Goal: Task Accomplishment & Management: Manage account settings

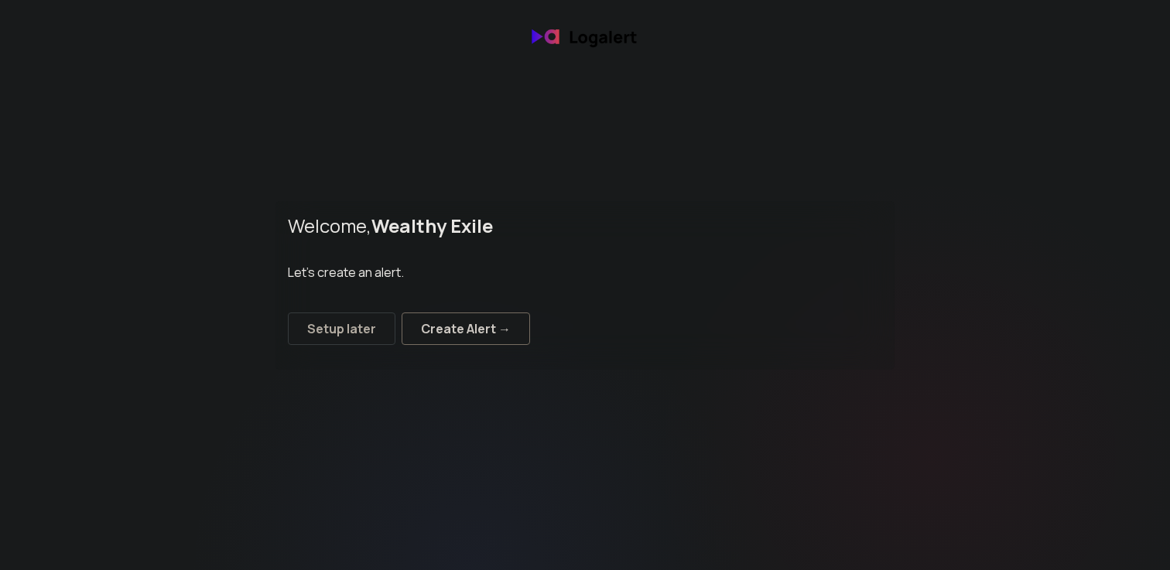
click at [427, 330] on div "Create Alert →" at bounding box center [466, 329] width 90 height 19
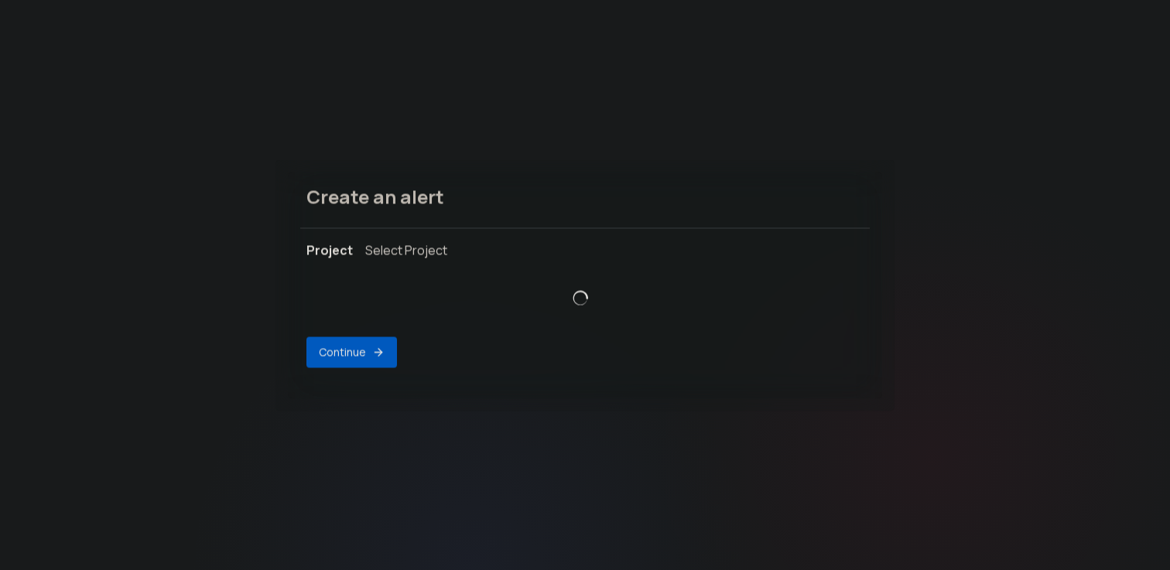
select select "prj_90RPQUefs0YFfQ6gCfl1ixVYpK2v"
click at [374, 360] on button "Continue" at bounding box center [351, 353] width 91 height 31
select select "message"
select select "CONTAINS"
select select "OR"
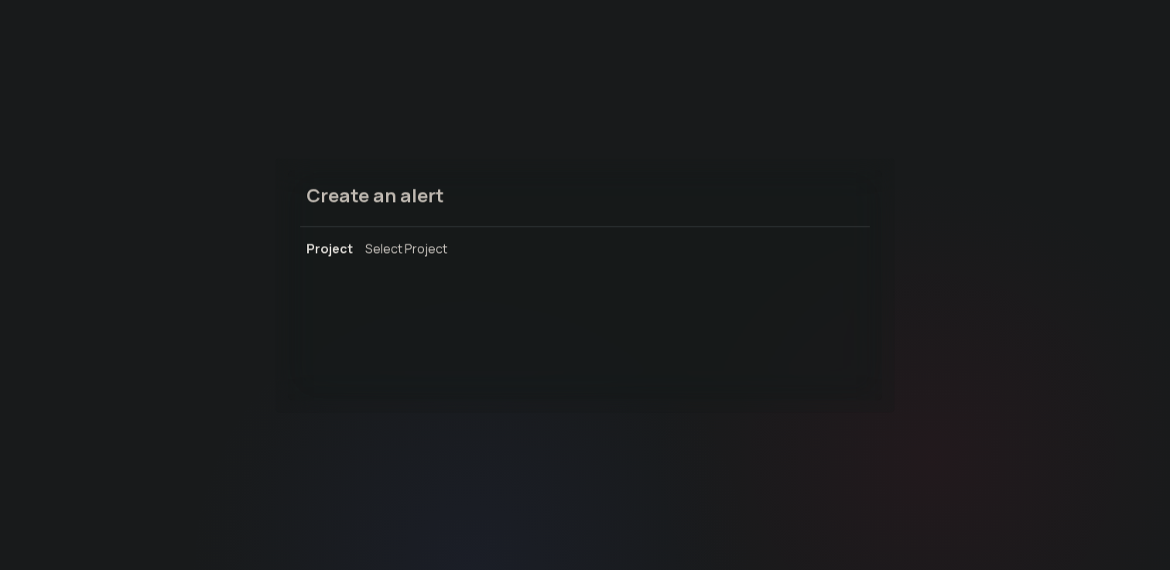
select select "message"
select select "CONTAINS"
select select "AND"
select select "source"
select select "NOT_EQUALS"
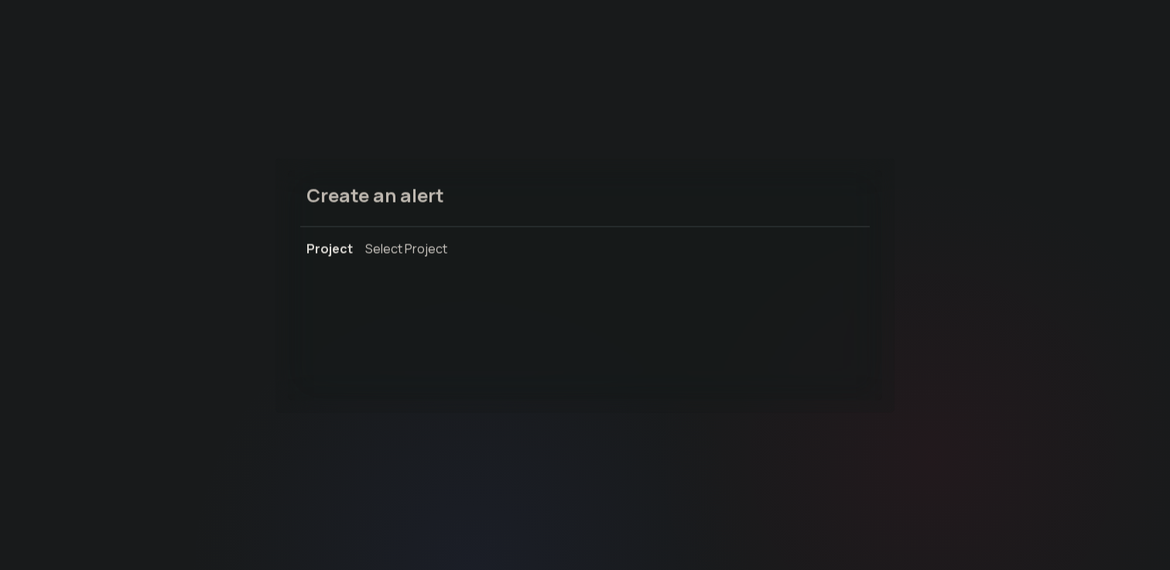
select select "build"
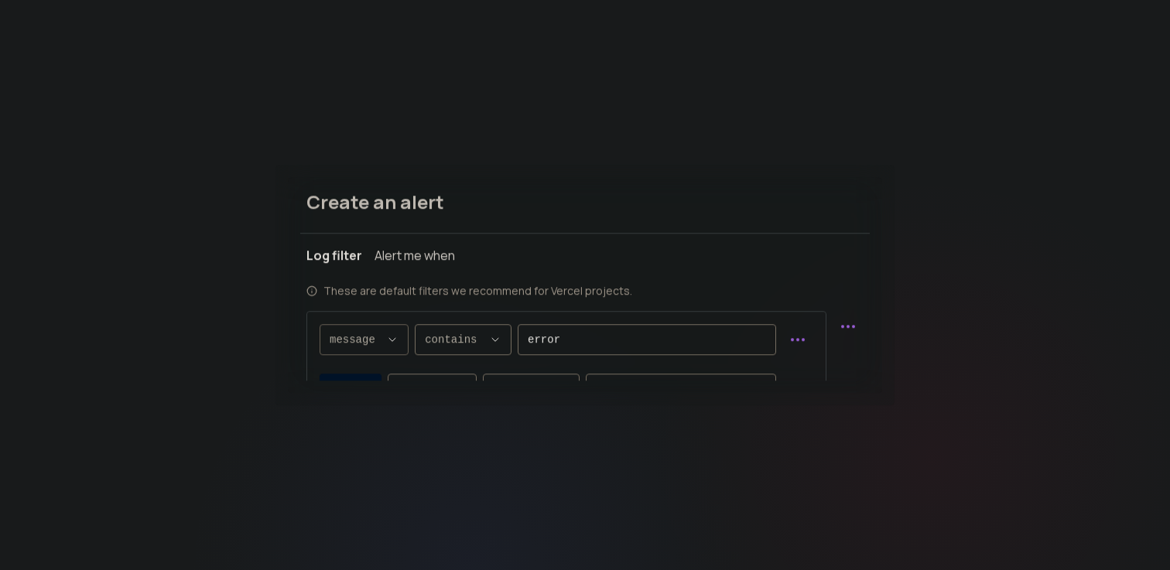
scroll to position [15, 0]
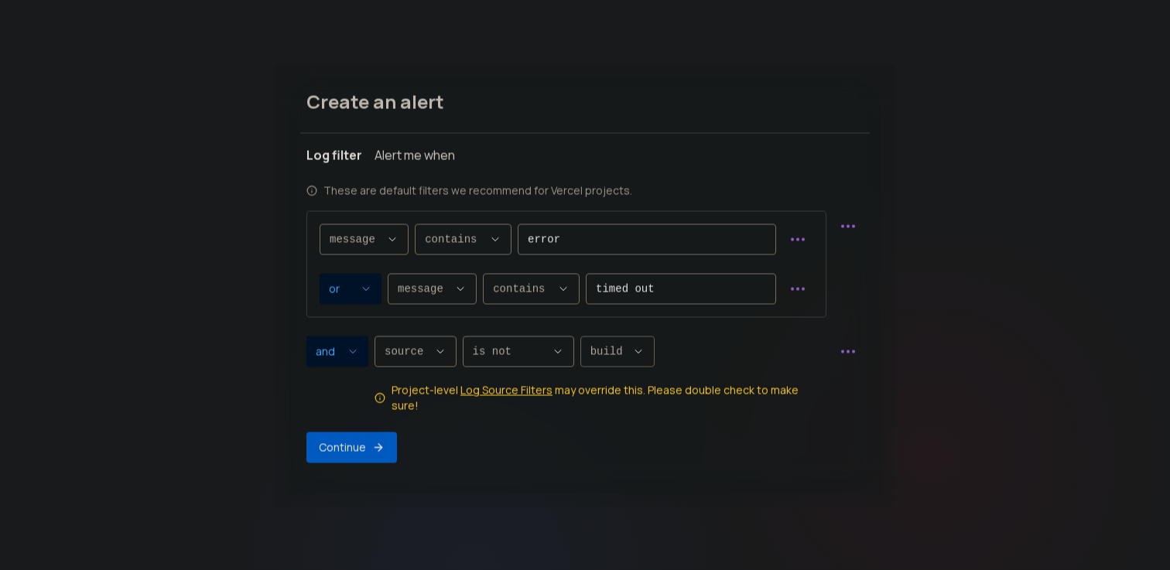
click at [596, 349] on div "build ," at bounding box center [608, 351] width 36 height 29
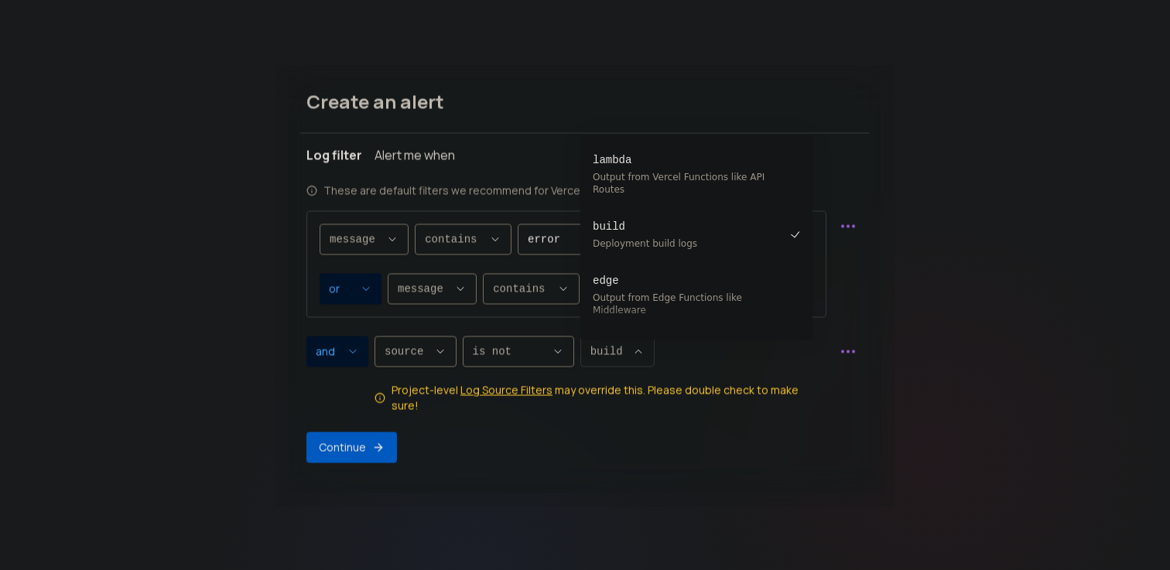
scroll to position [4, 0]
click at [594, 358] on span "build ," at bounding box center [608, 351] width 36 height 15
click at [359, 451] on button "Continue" at bounding box center [351, 447] width 91 height 31
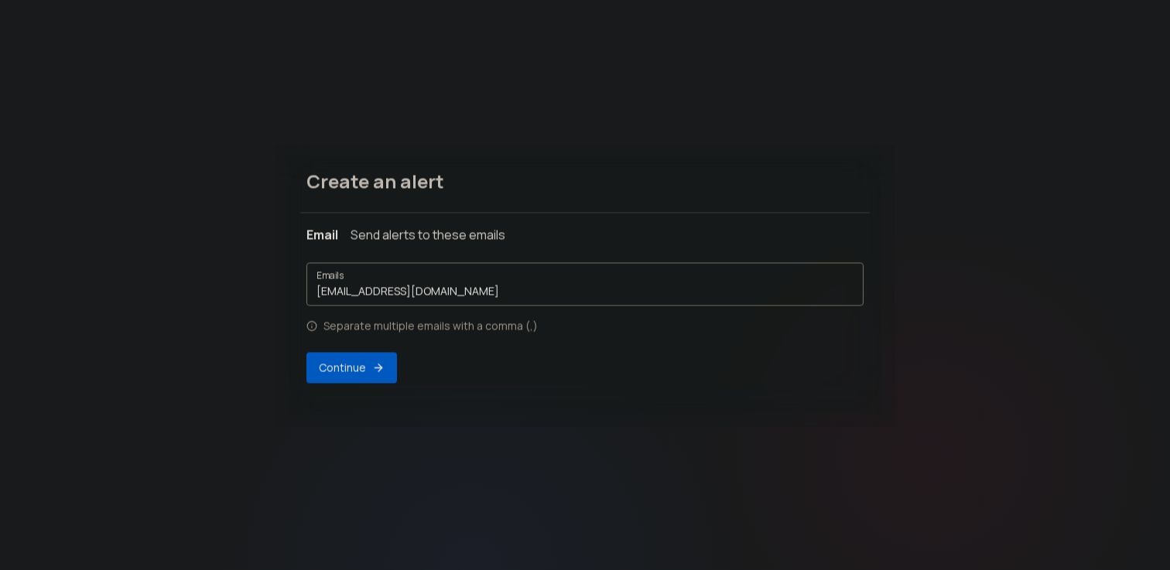
click at [420, 232] on div "Send alerts to these emails" at bounding box center [428, 234] width 155 height 19
click at [374, 371] on icon "button" at bounding box center [378, 367] width 12 height 12
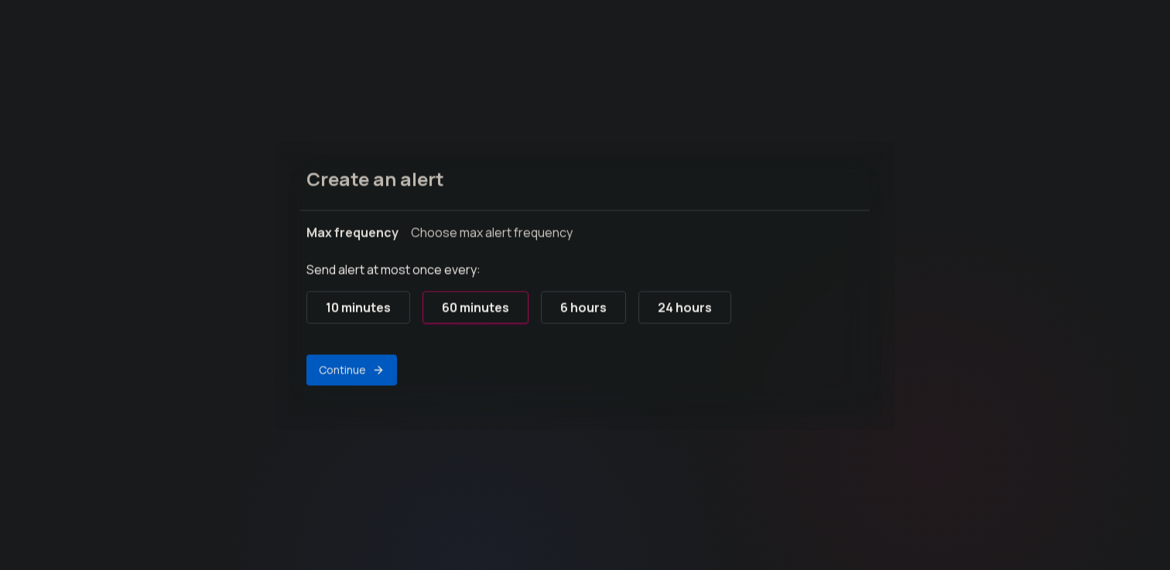
click at [375, 312] on div "10 minutes" at bounding box center [358, 307] width 65 height 19
click at [369, 368] on button "Continue" at bounding box center [351, 369] width 91 height 31
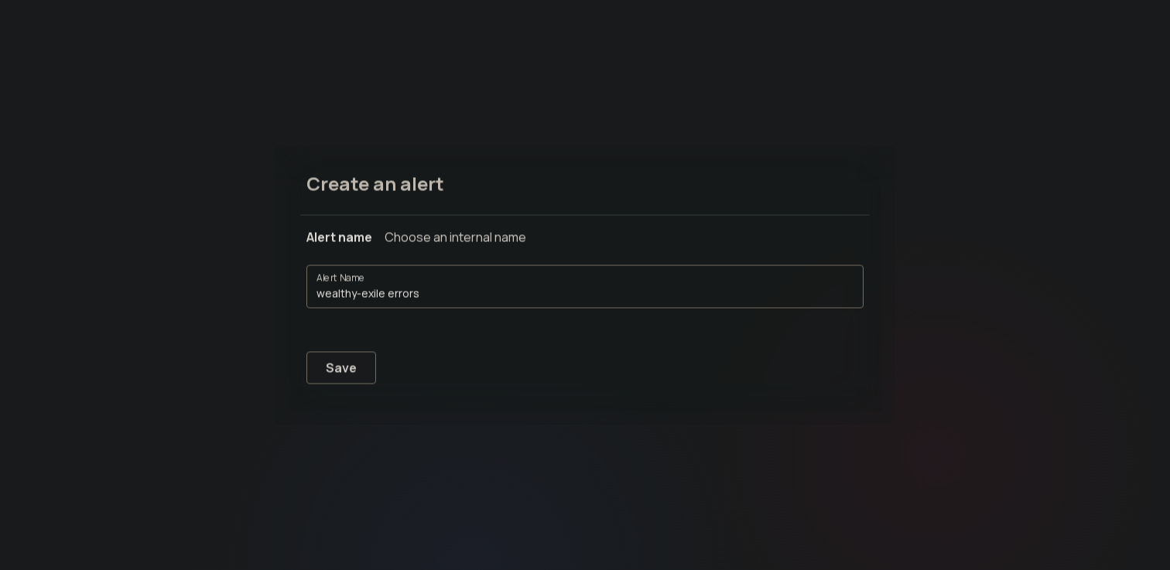
click at [363, 365] on button "Save" at bounding box center [341, 367] width 70 height 33
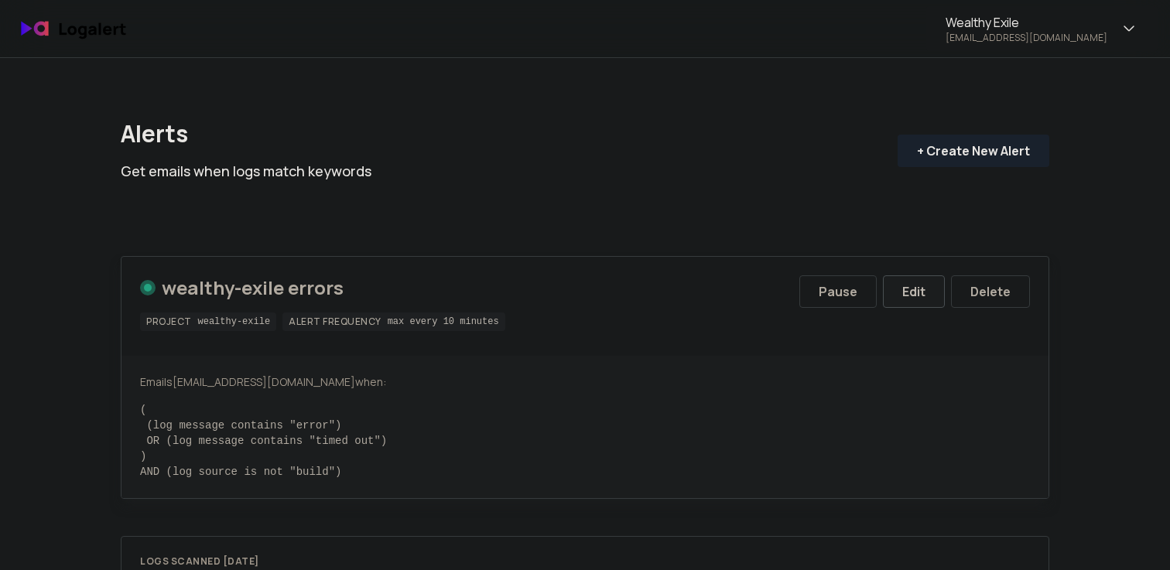
click at [908, 285] on div "Edit" at bounding box center [913, 291] width 23 height 19
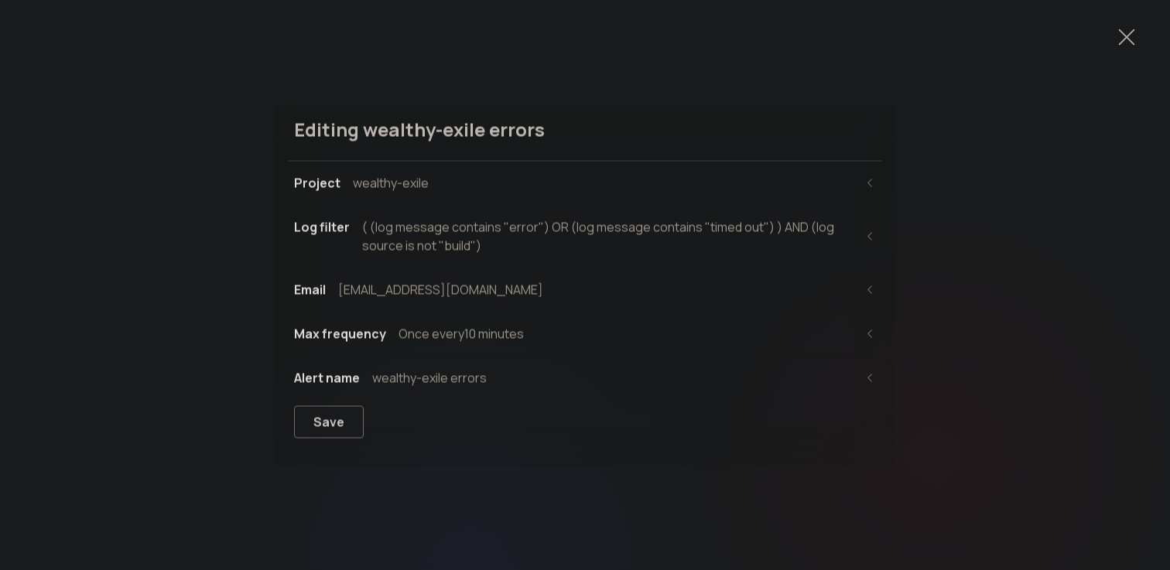
click at [329, 414] on div "Save" at bounding box center [328, 421] width 31 height 19
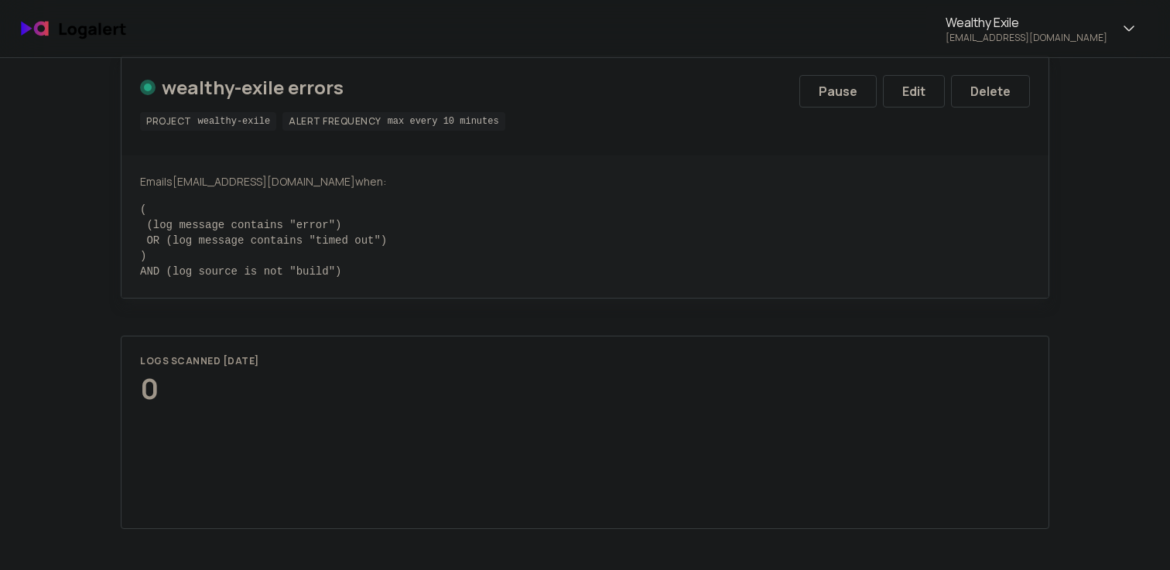
scroll to position [105, 0]
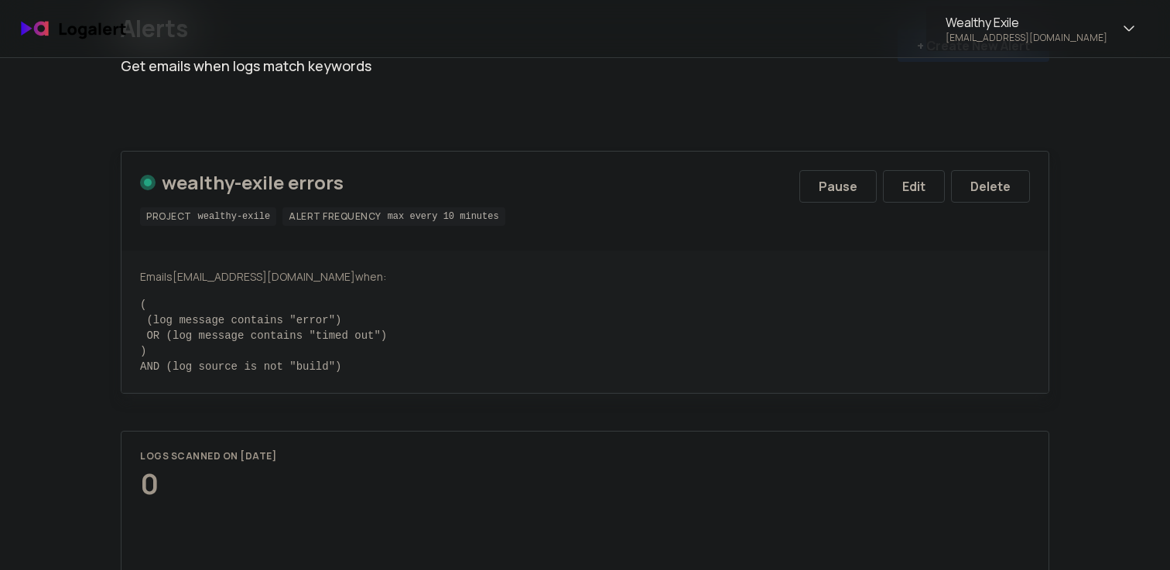
click at [224, 491] on div "0" at bounding box center [208, 484] width 136 height 31
click at [918, 187] on div "Edit" at bounding box center [913, 186] width 23 height 19
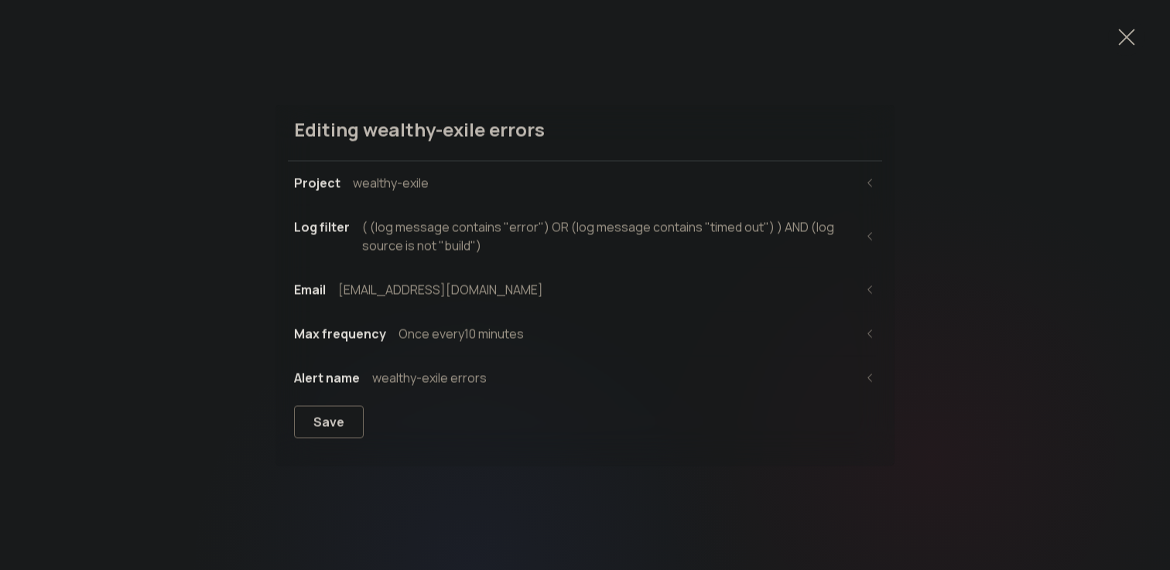
click at [343, 423] on button "Save" at bounding box center [329, 422] width 70 height 33
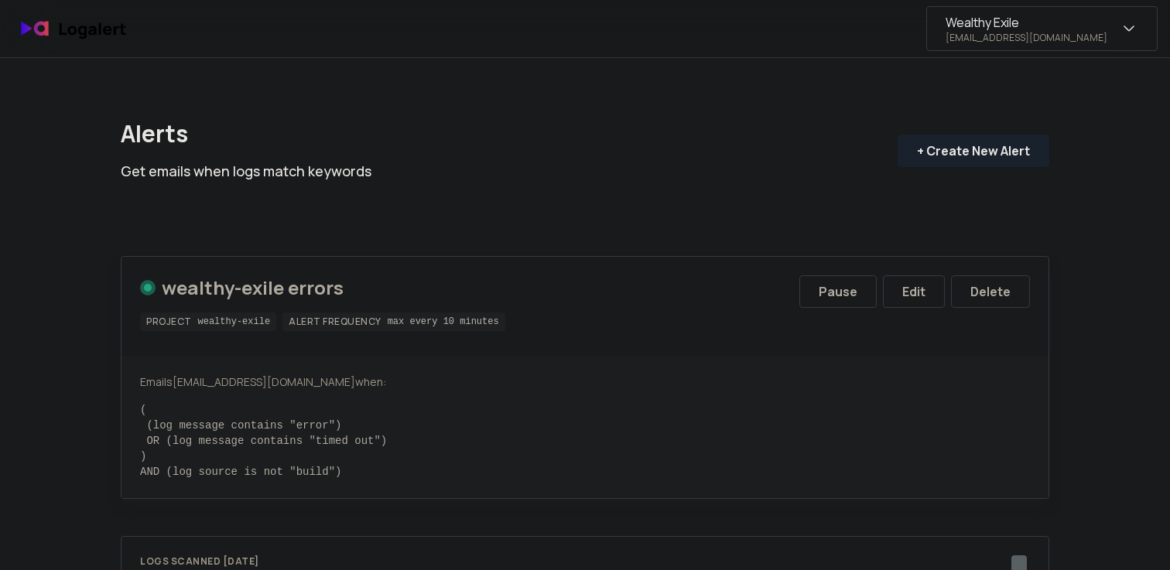
click at [1106, 16] on div "Wealthy Exile [EMAIL_ADDRESS][DOMAIN_NAME]" at bounding box center [1027, 28] width 162 height 31
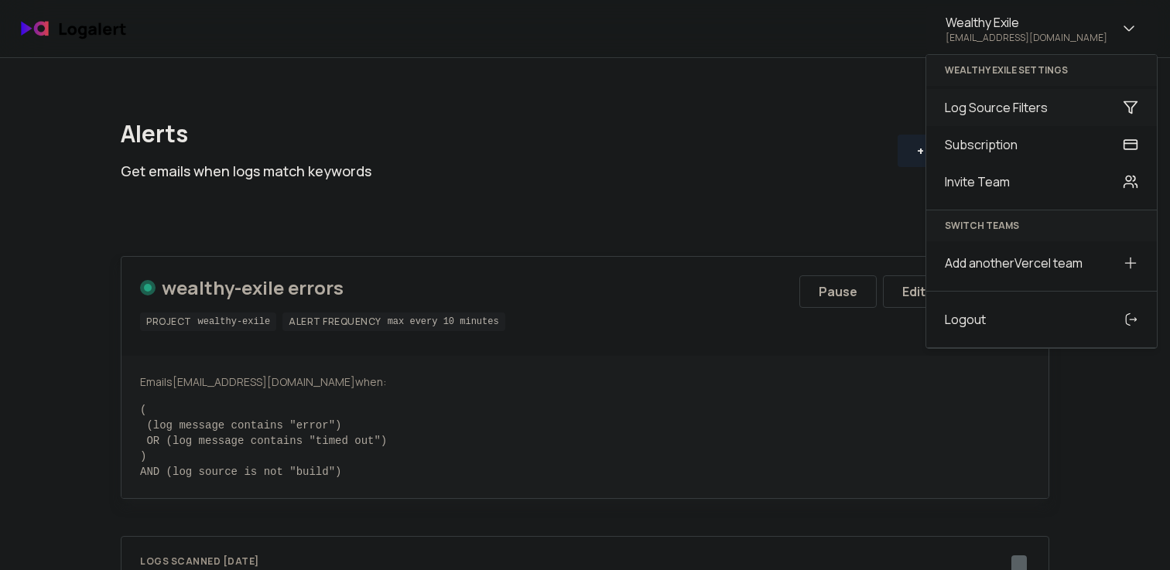
click at [1008, 111] on div "Log Source Filters" at bounding box center [1041, 107] width 231 height 37
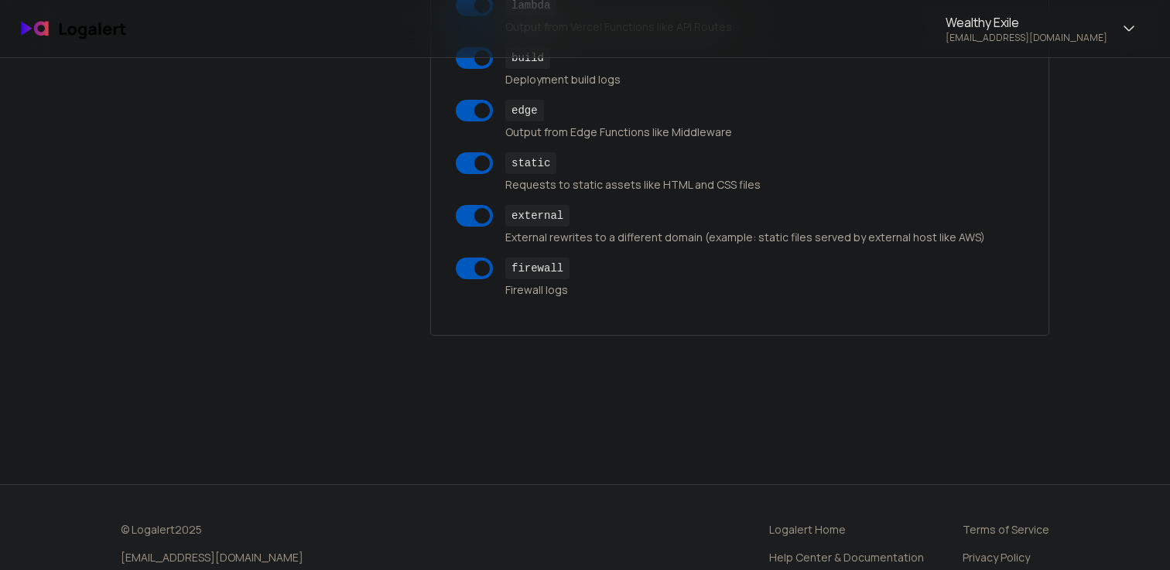
scroll to position [156, 0]
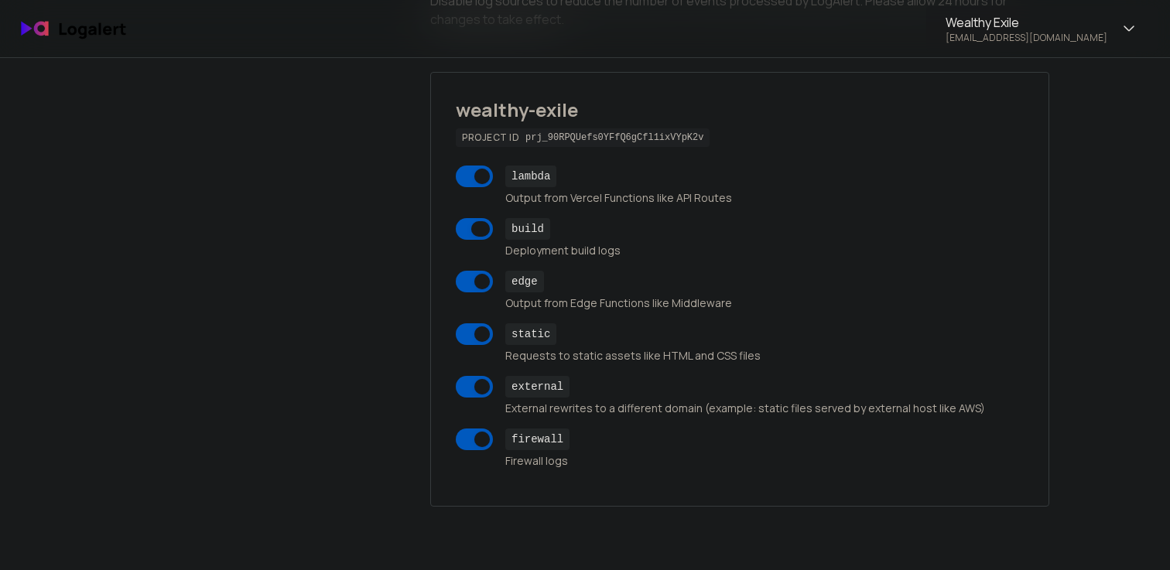
click at [472, 225] on span at bounding box center [474, 229] width 37 height 22
click at [465, 225] on input "build Deployment build logs" at bounding box center [460, 226] width 10 height 10
checkbox input "false"
click at [471, 342] on span at bounding box center [474, 334] width 37 height 22
click at [465, 337] on input "static Requests to static assets like HTML and CSS files" at bounding box center [460, 332] width 10 height 10
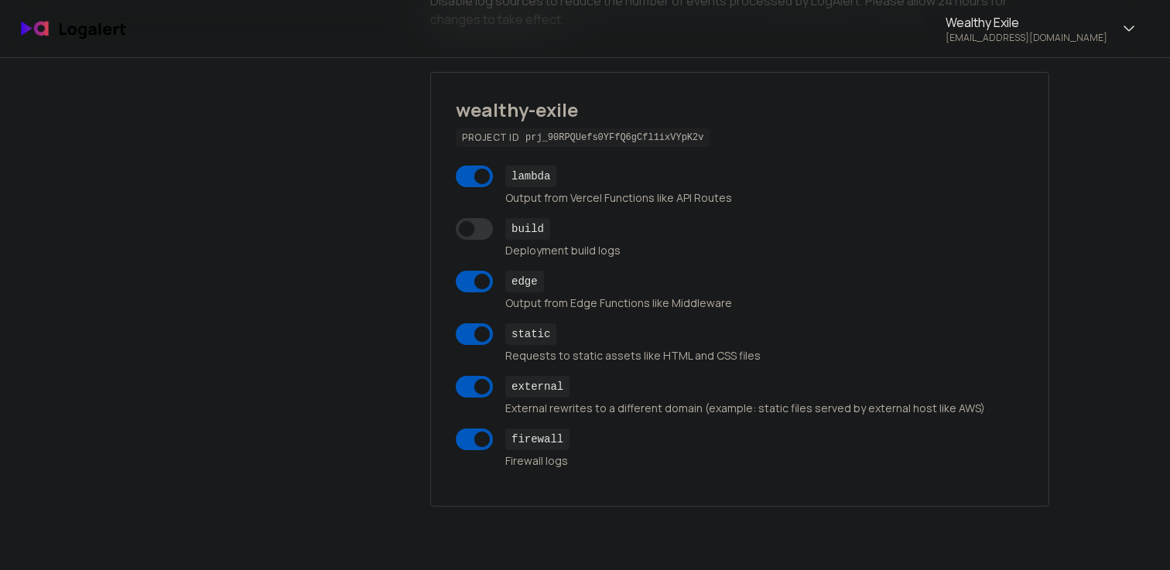
checkbox input "false"
click at [476, 385] on span at bounding box center [480, 386] width 19 height 15
click at [465, 385] on input "external External rewrites to a different domain (example: static files served …" at bounding box center [460, 384] width 10 height 10
checkbox input "false"
click at [472, 435] on span at bounding box center [474, 440] width 37 height 22
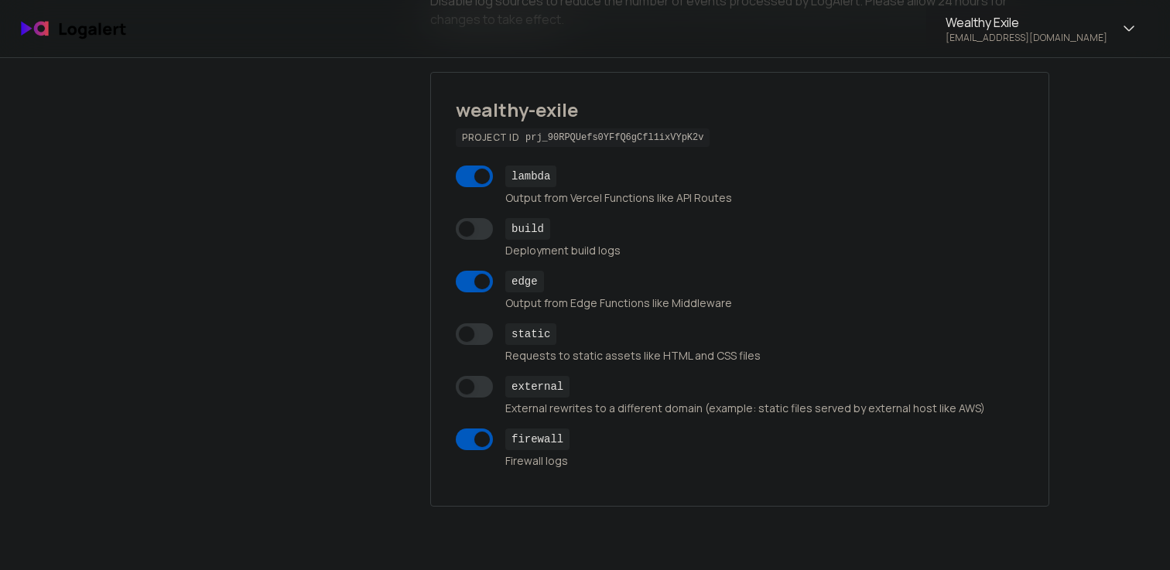
click at [465, 435] on input "firewall Firewall logs" at bounding box center [460, 437] width 10 height 10
checkbox input "false"
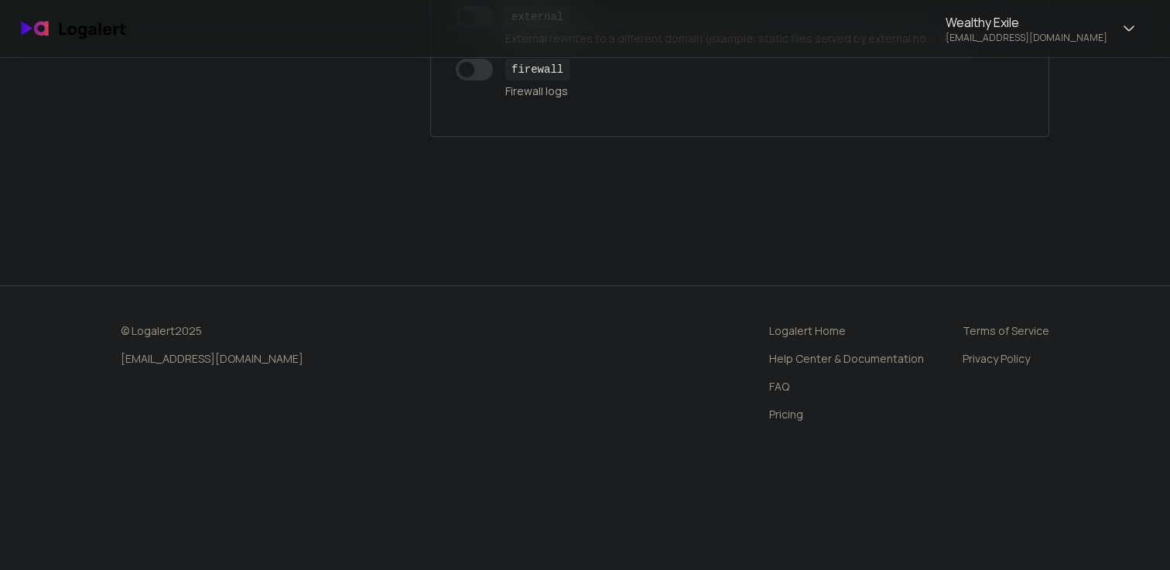
scroll to position [0, 0]
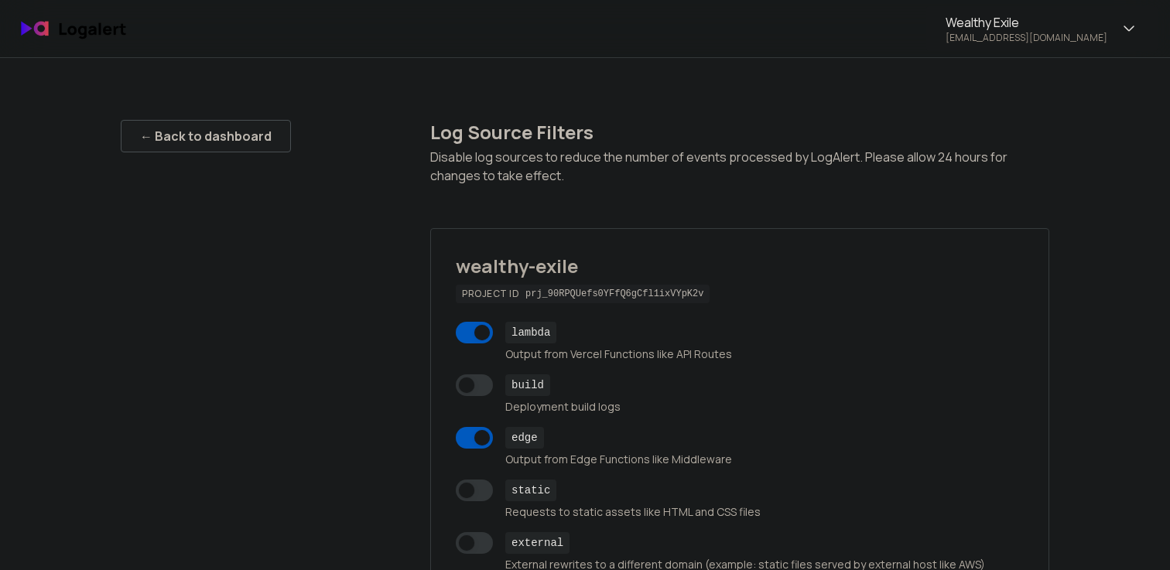
click at [245, 135] on div "← Back to dashboard" at bounding box center [206, 136] width 132 height 19
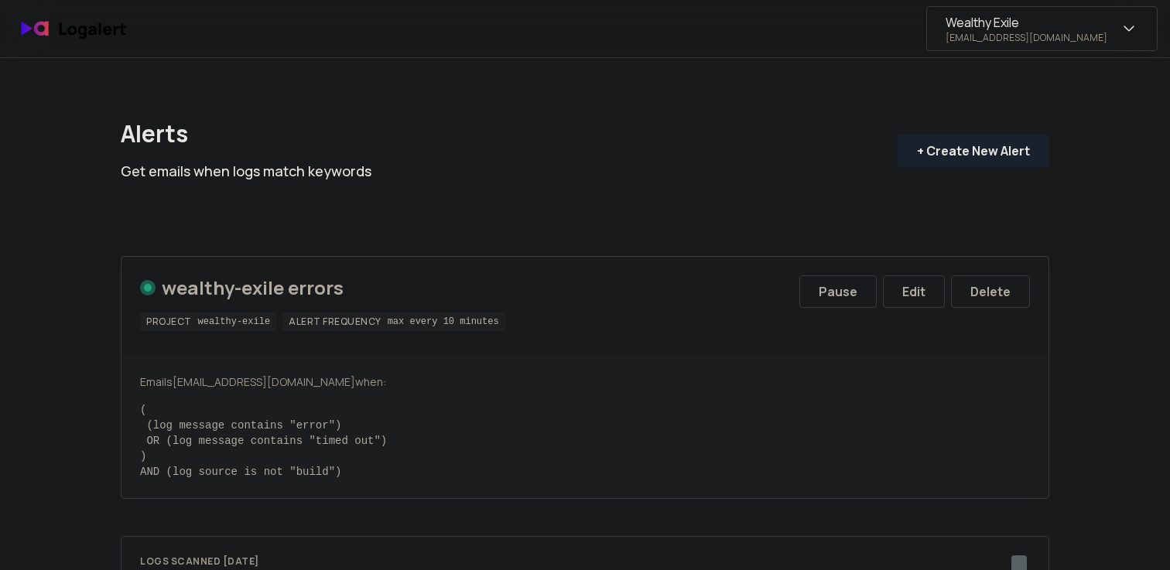
click at [1019, 25] on div "Wealthy Exile" at bounding box center [983, 22] width 74 height 19
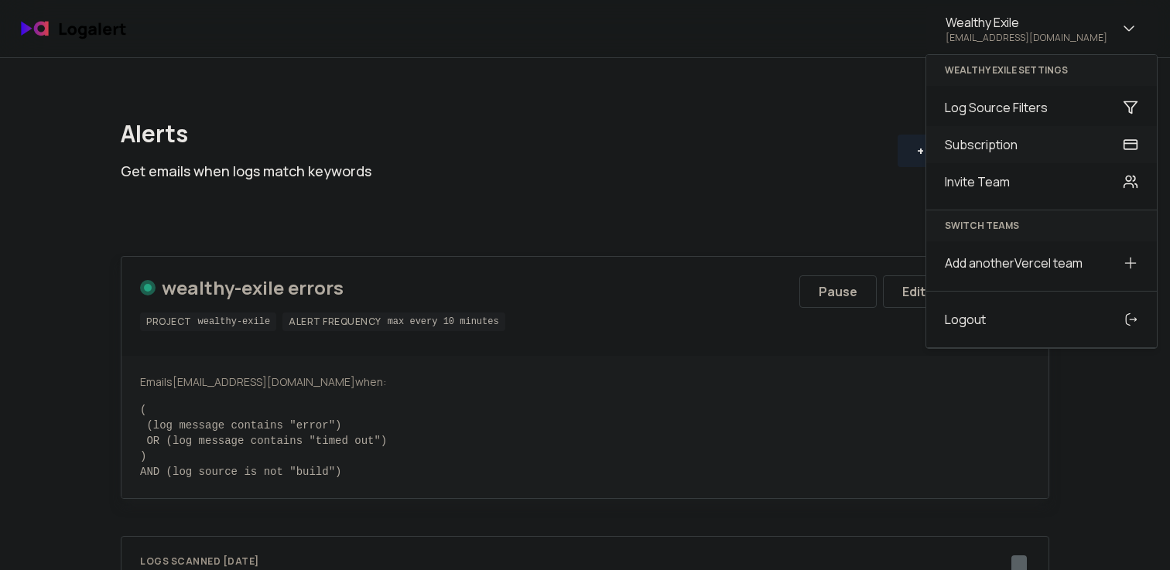
click at [1011, 146] on div "Subscription" at bounding box center [1041, 144] width 231 height 37
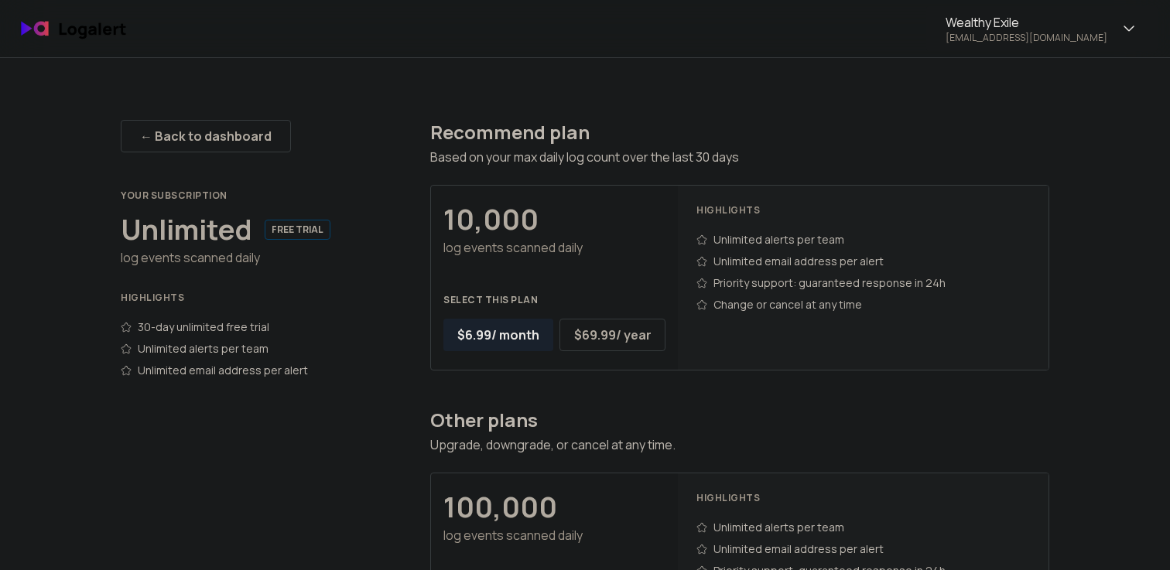
scroll to position [732, 0]
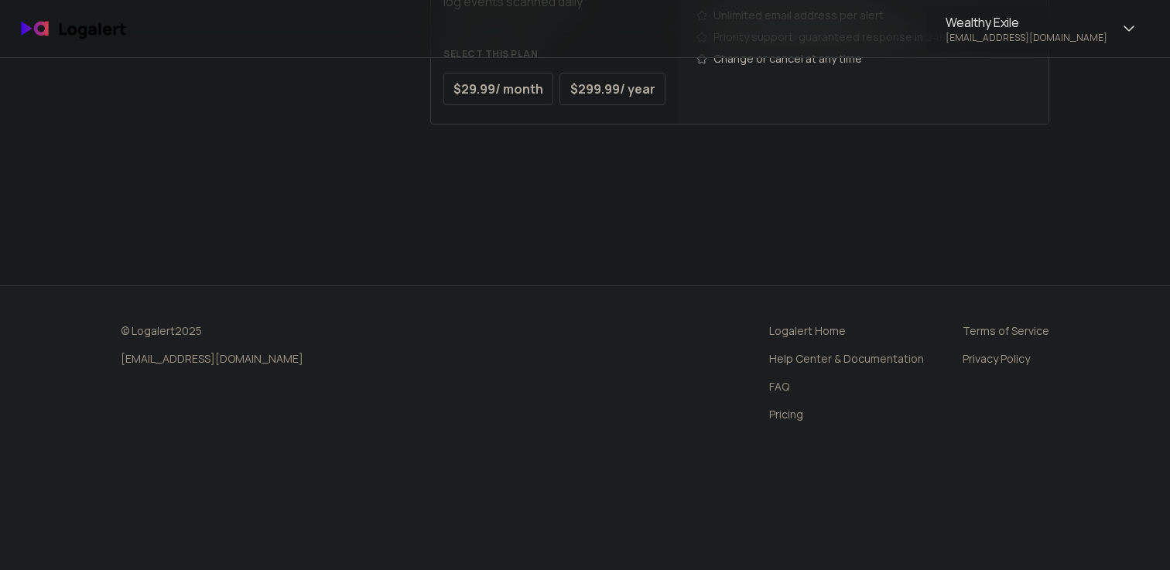
click at [795, 382] on link "FAQ" at bounding box center [846, 386] width 155 height 15
